Goal: Task Accomplishment & Management: Complete application form

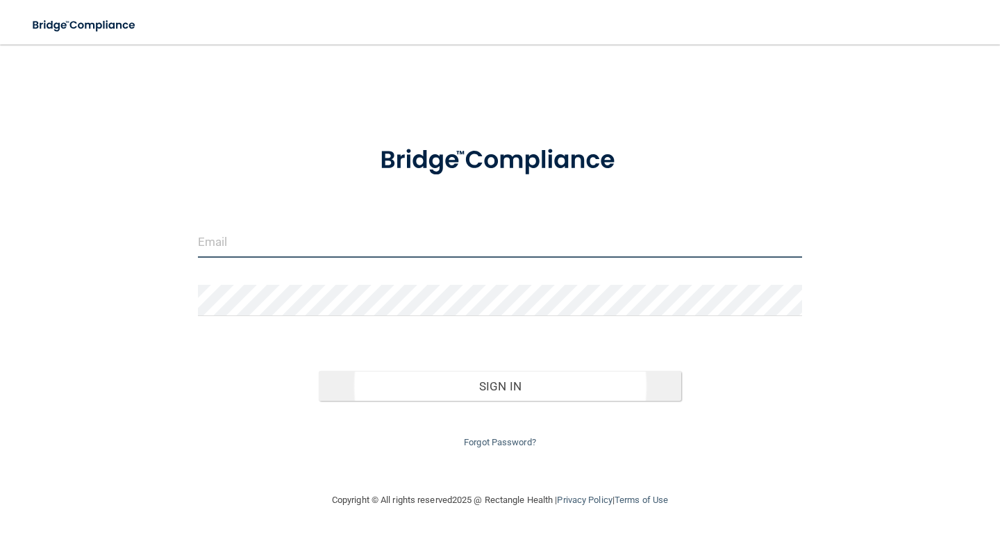
type input "[EMAIL_ADDRESS][DOMAIN_NAME]"
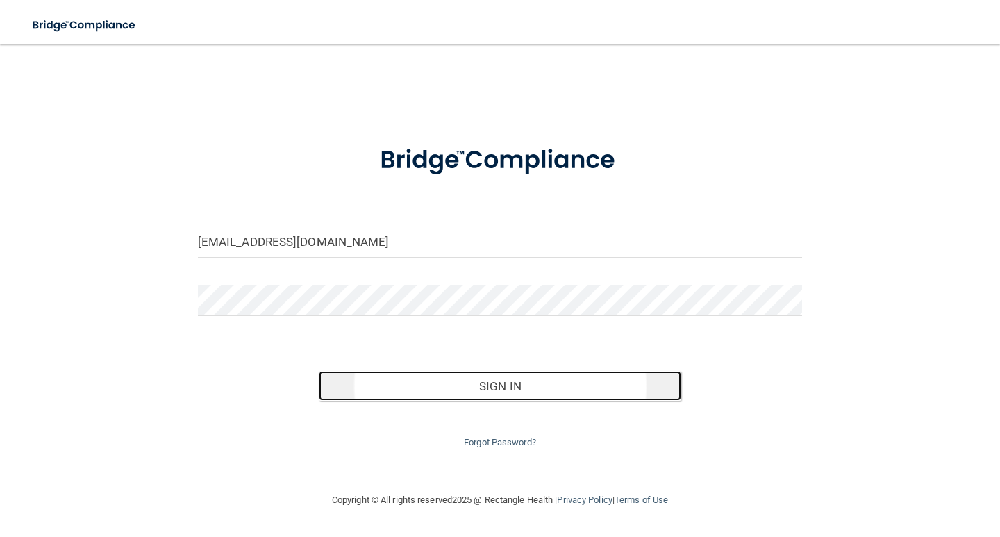
click at [497, 383] on button "Sign In" at bounding box center [500, 386] width 362 height 31
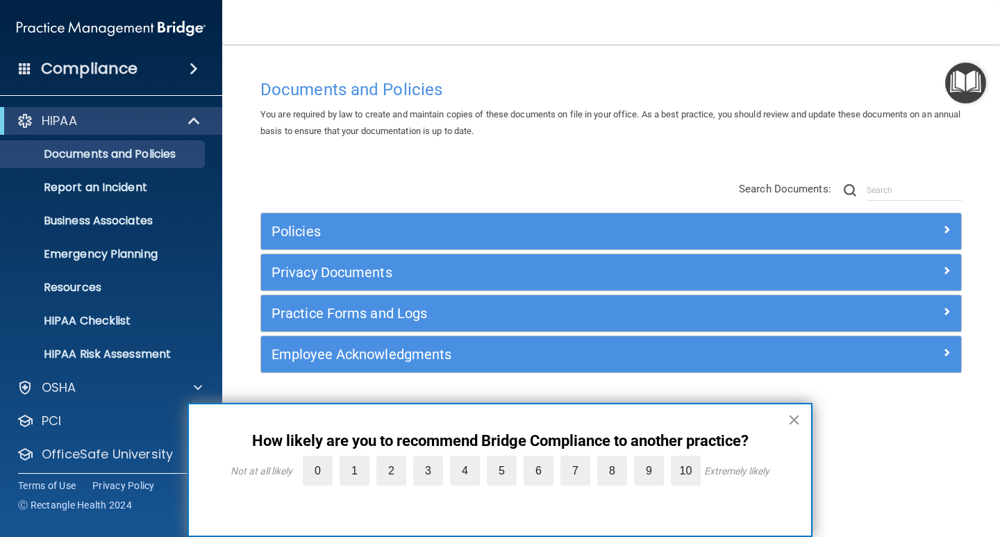
click at [795, 420] on button "×" at bounding box center [793, 419] width 13 height 22
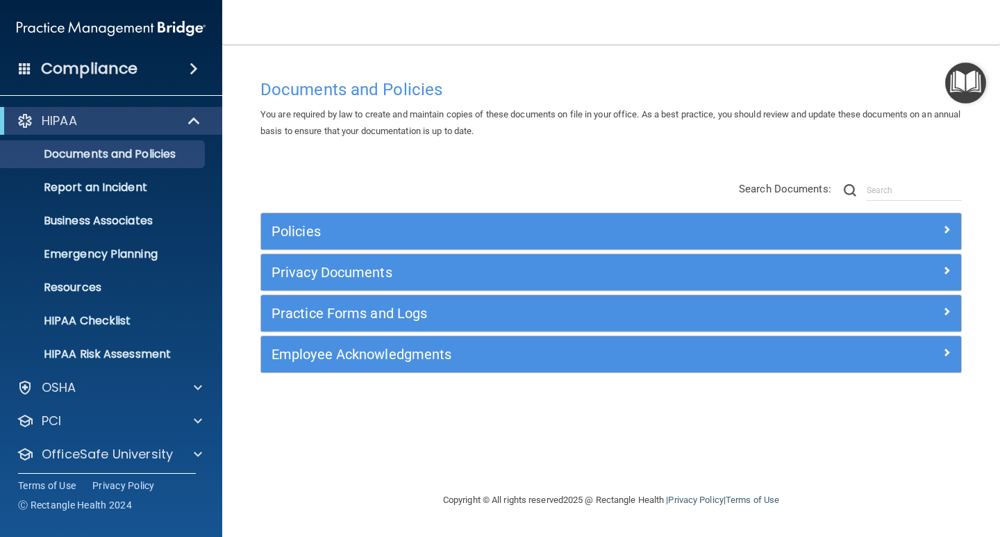
click at [127, 69] on h4 "Compliance" at bounding box center [89, 68] width 96 height 19
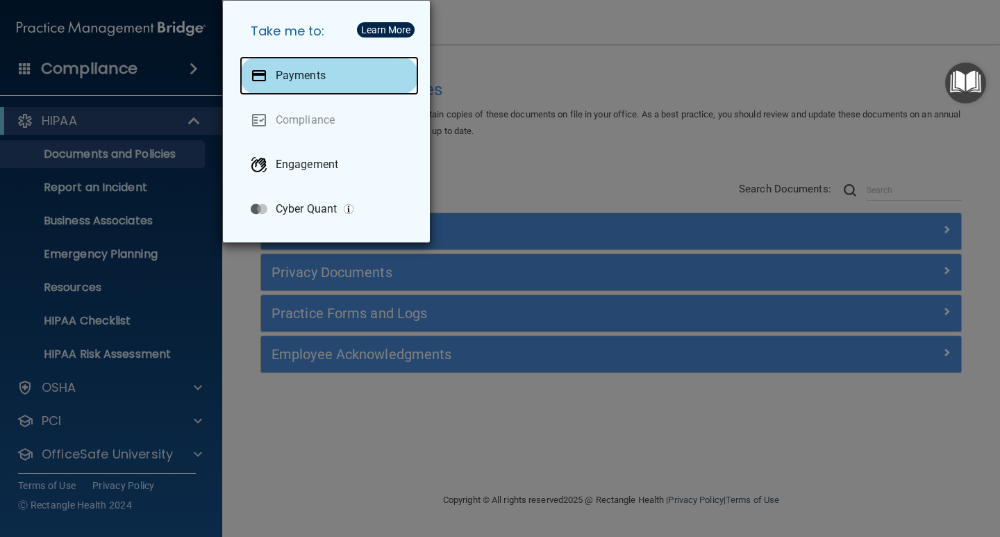
click at [280, 74] on p "Payments" at bounding box center [301, 76] width 50 height 14
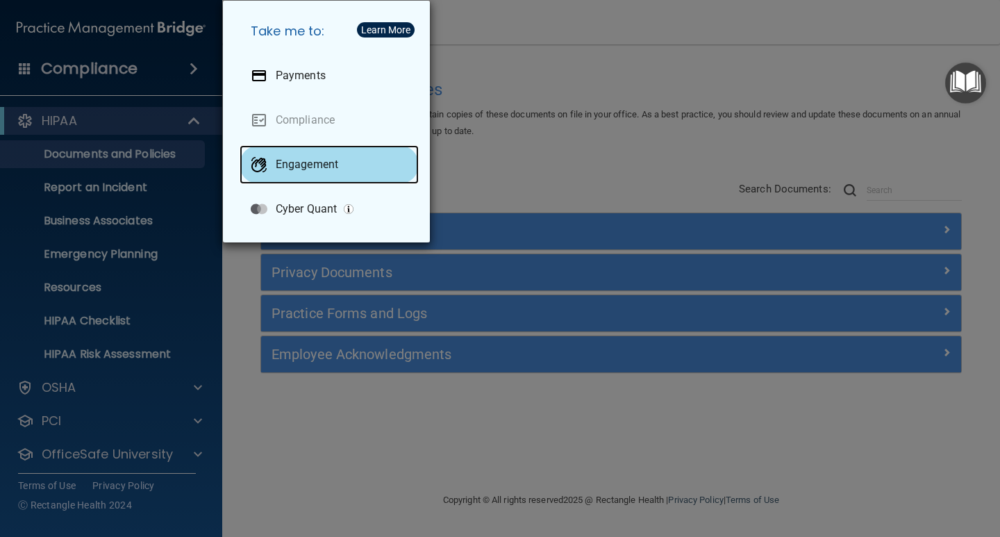
click at [333, 159] on p "Engagement" at bounding box center [307, 165] width 62 height 14
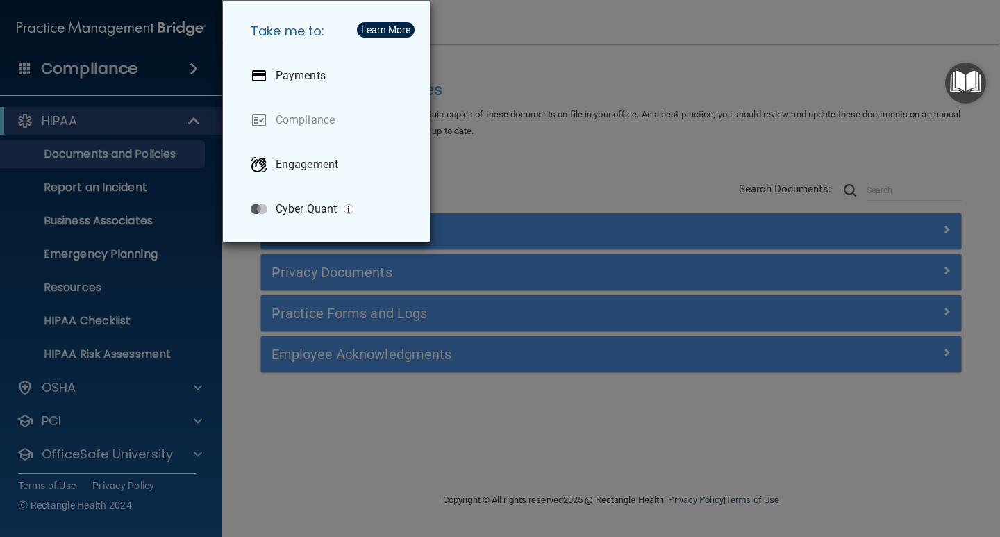
click at [188, 205] on div "Take me to: Payments Compliance Engagement Cyber Quant" at bounding box center [500, 268] width 1000 height 537
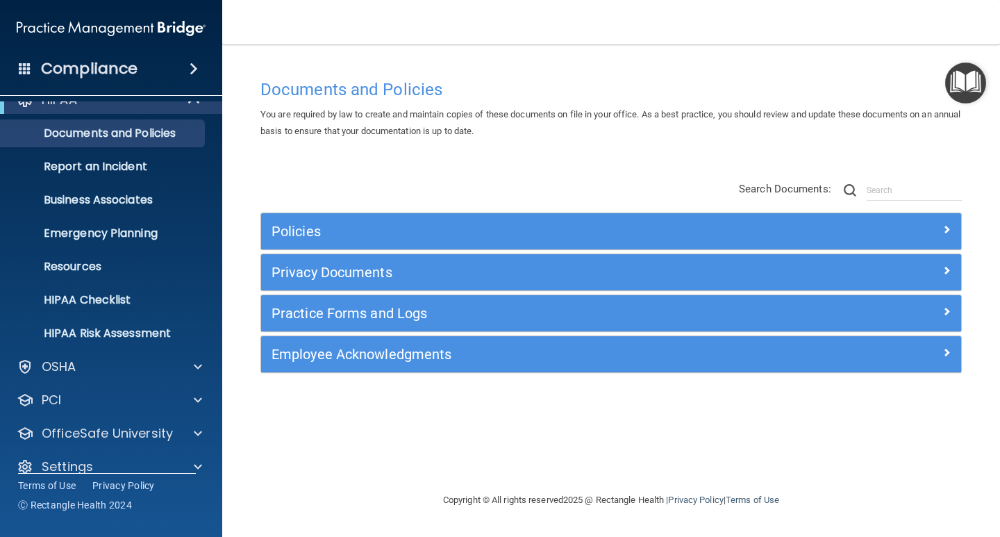
scroll to position [40, 0]
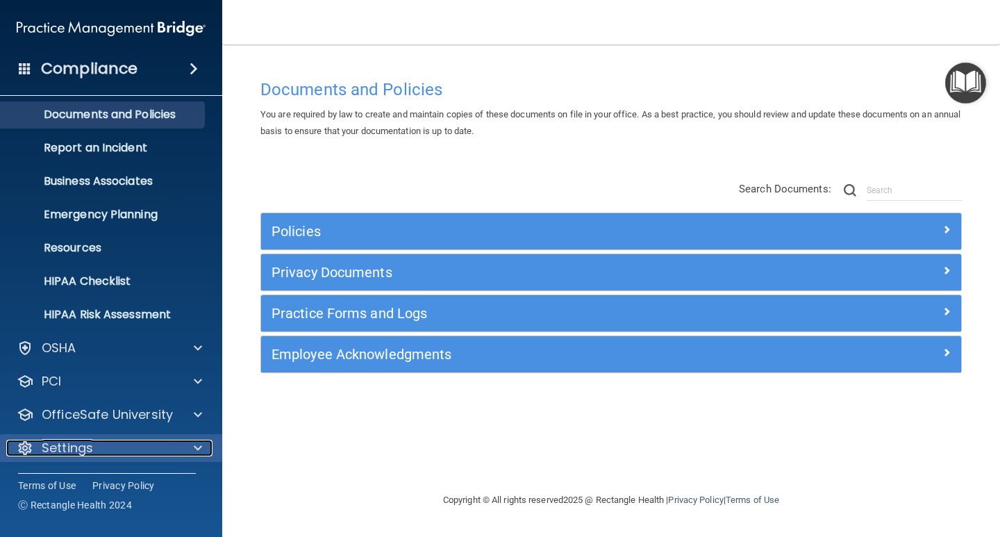
click at [180, 455] on div at bounding box center [195, 447] width 35 height 17
click at [180, 454] on div at bounding box center [195, 447] width 35 height 17
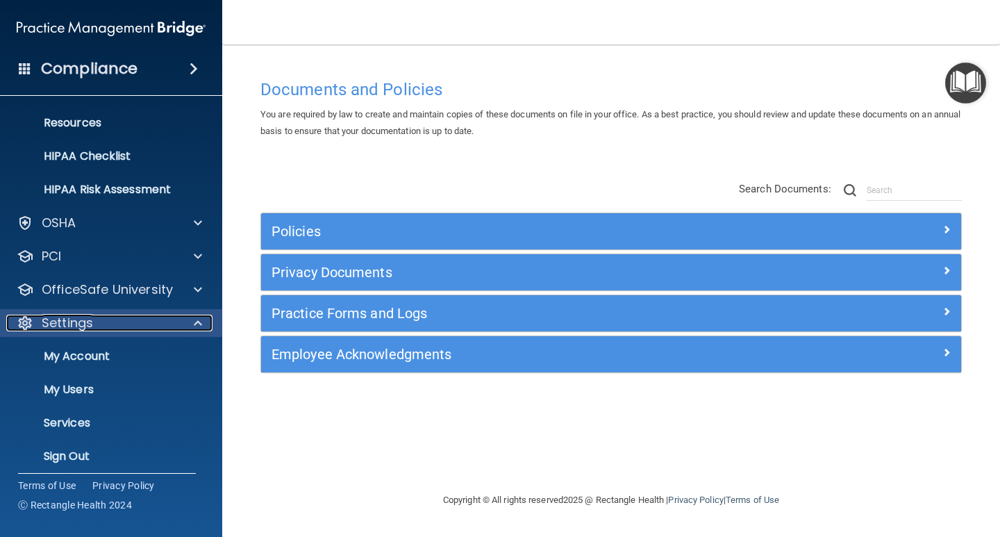
scroll to position [173, 0]
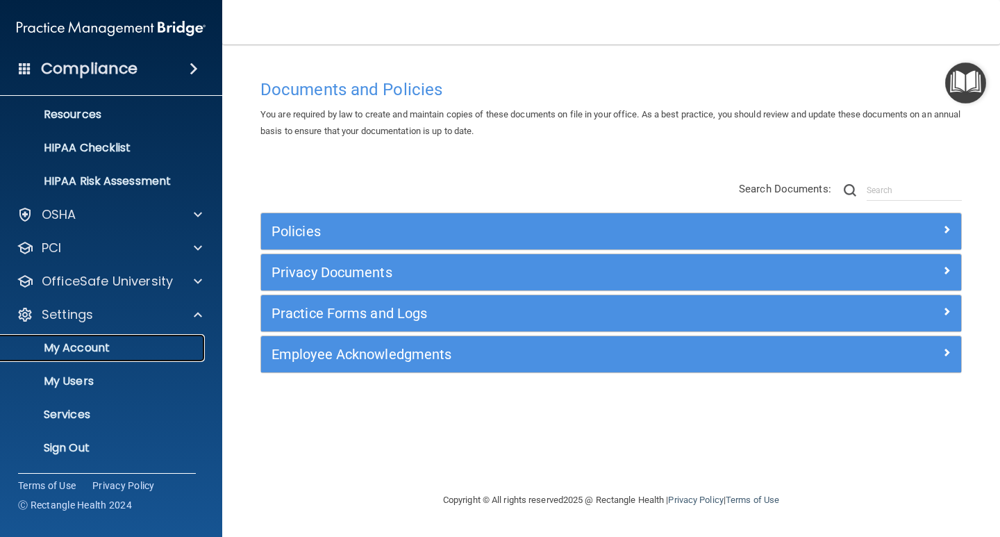
click at [152, 343] on p "My Account" at bounding box center [104, 348] width 190 height 14
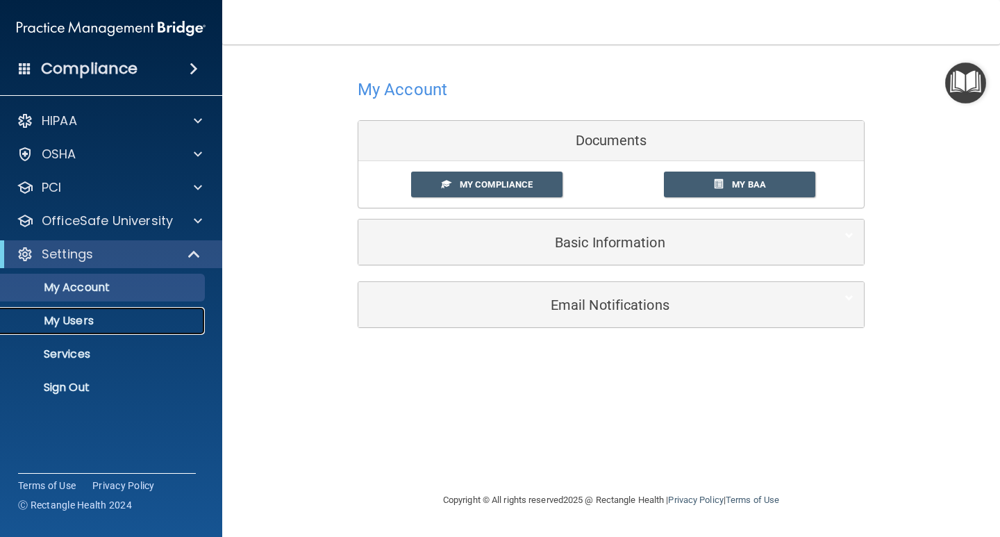
click at [106, 327] on p "My Users" at bounding box center [104, 321] width 190 height 14
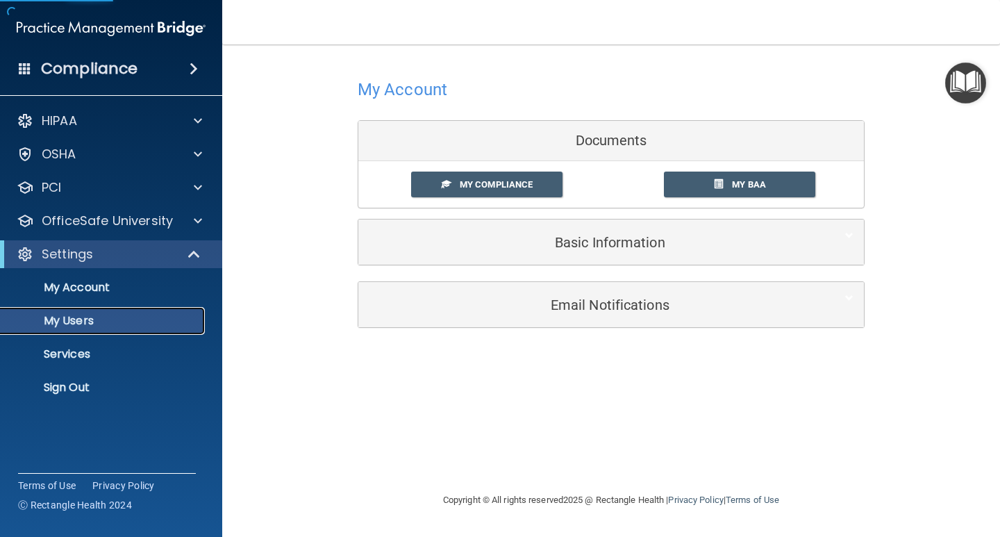
select select "20"
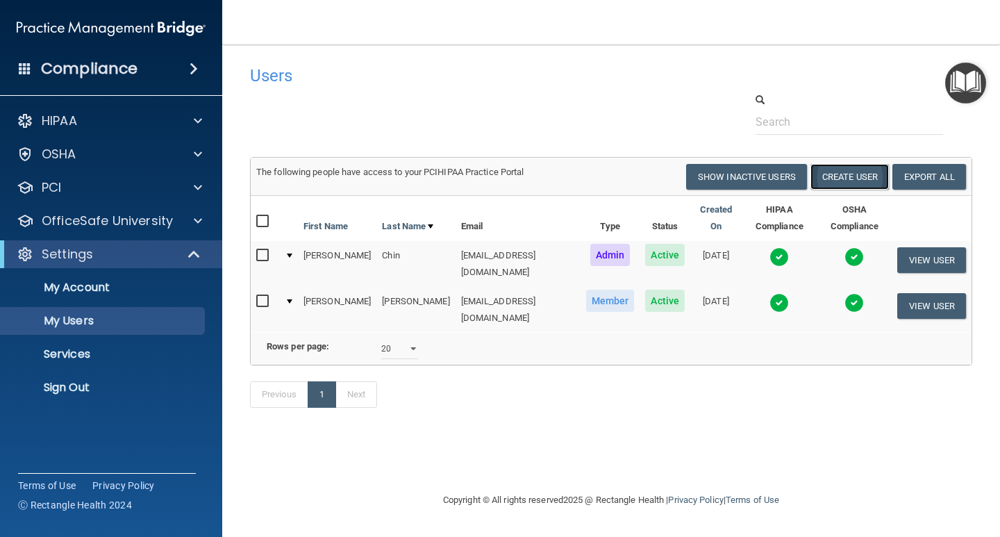
click at [841, 180] on button "Create User" at bounding box center [849, 177] width 78 height 26
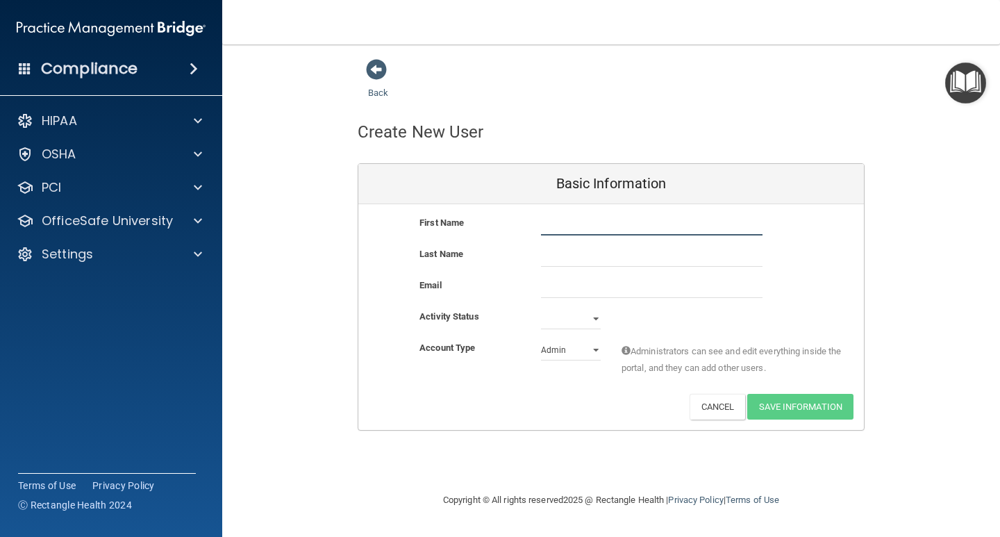
click at [559, 224] on input "text" at bounding box center [651, 224] width 221 height 21
type input "[PERSON_NAME]"
click at [553, 254] on input "text" at bounding box center [651, 256] width 221 height 21
type input "white"
click at [547, 302] on div "Email" at bounding box center [610, 292] width 505 height 31
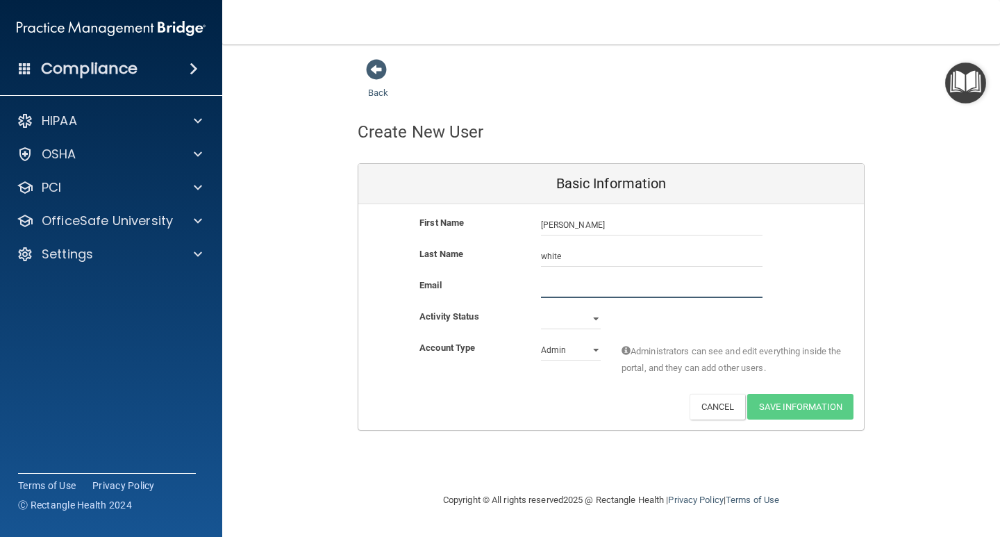
click at [554, 294] on input "email" at bounding box center [651, 287] width 221 height 21
type input "[EMAIL_ADDRESS][DOMAIN_NAME]"
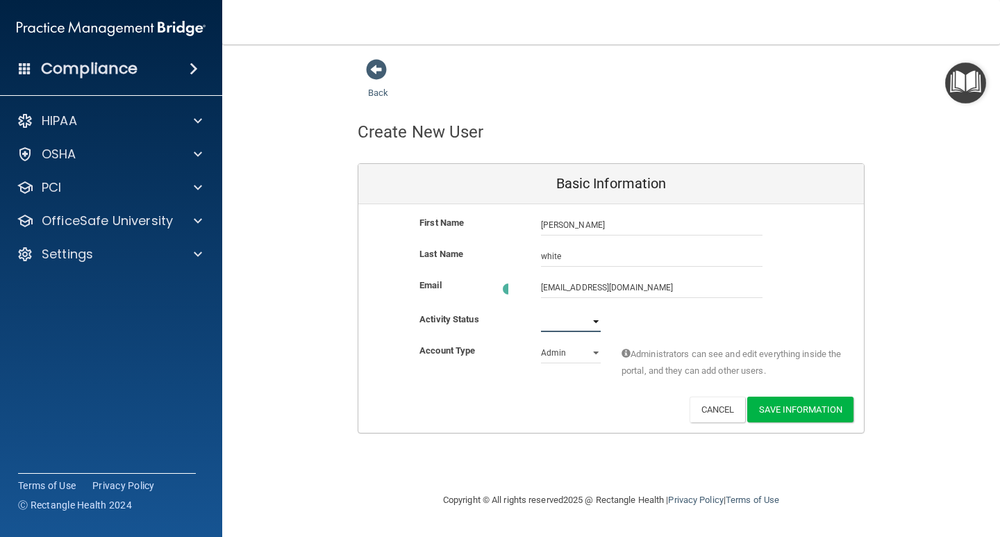
click at [595, 317] on select "Active Inactive" at bounding box center [571, 321] width 60 height 21
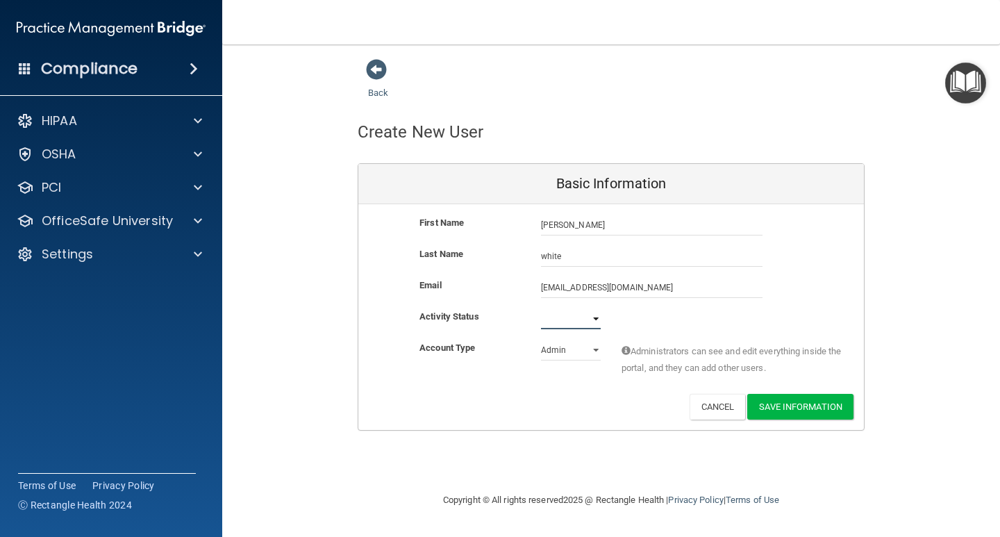
select select "active"
click at [541, 308] on select "Active Inactive" at bounding box center [571, 318] width 60 height 21
click at [598, 347] on select "Admin Member" at bounding box center [571, 349] width 60 height 21
select select "practice_member"
click at [541, 339] on select "Admin Member" at bounding box center [571, 349] width 60 height 21
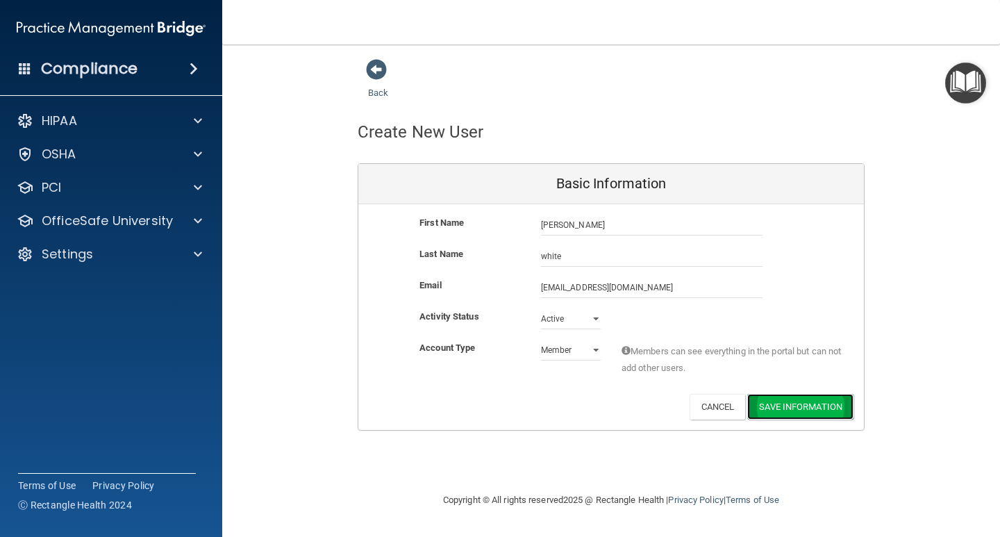
click at [796, 405] on button "Save Information" at bounding box center [800, 407] width 106 height 26
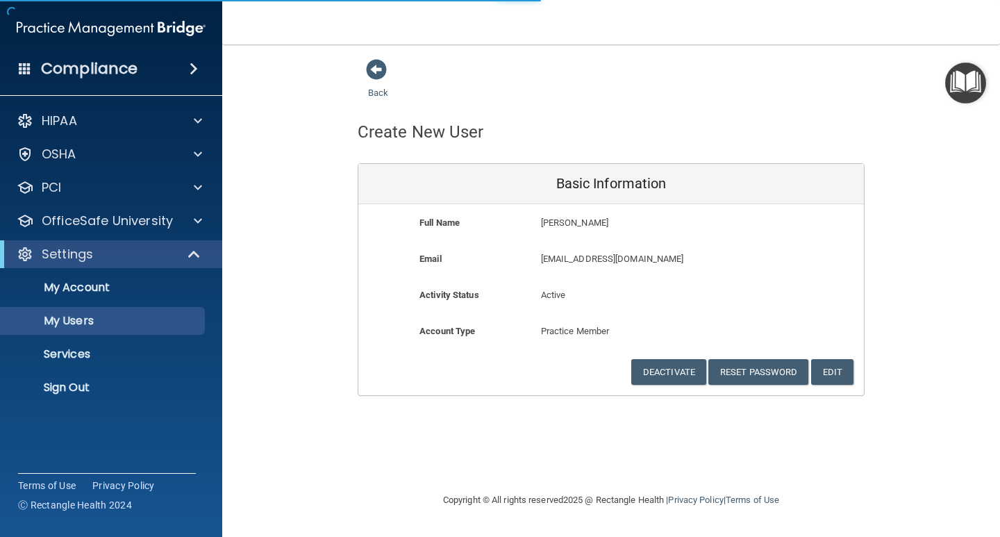
select select "20"
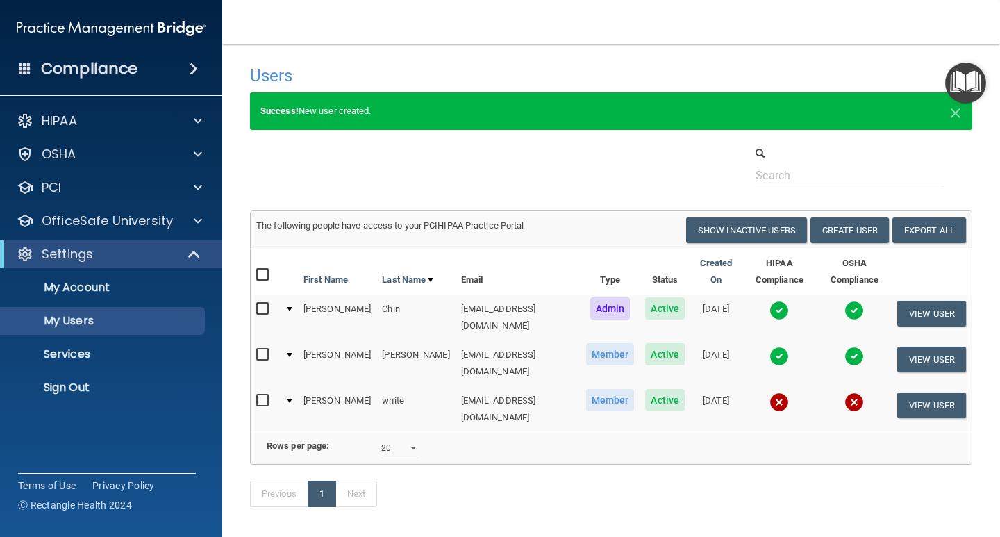
scroll to position [45, 0]
